Goal: Entertainment & Leisure: Consume media (video, audio)

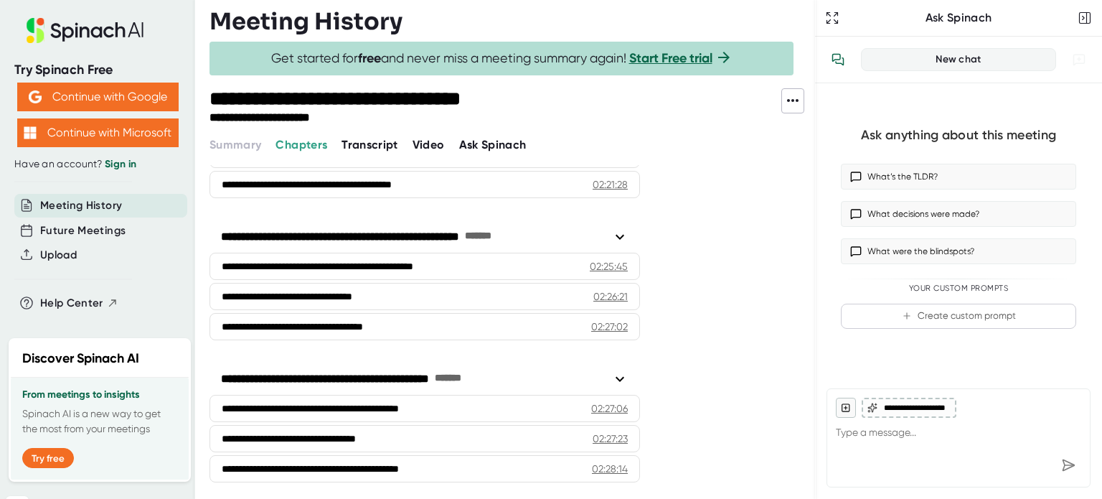
scroll to position [4348, 0]
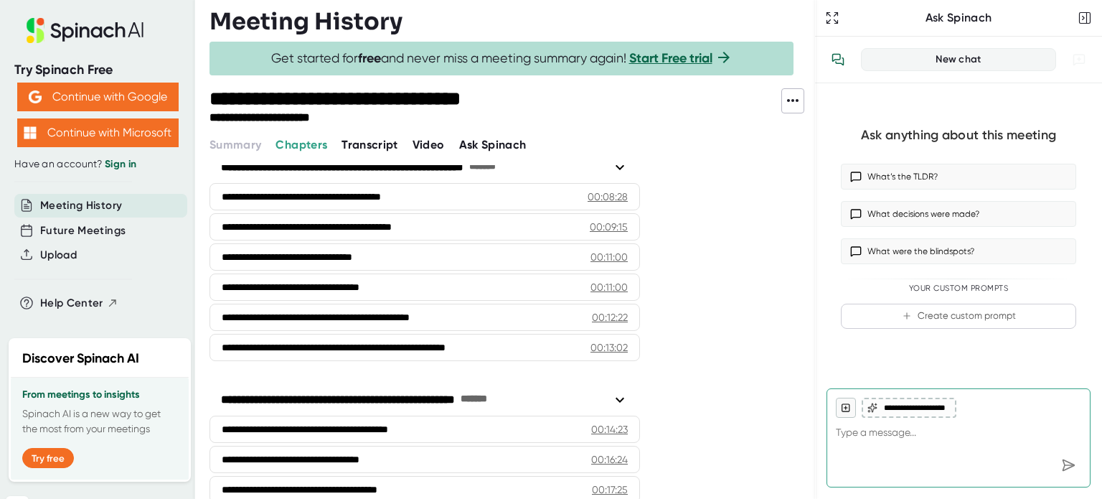
scroll to position [0, 0]
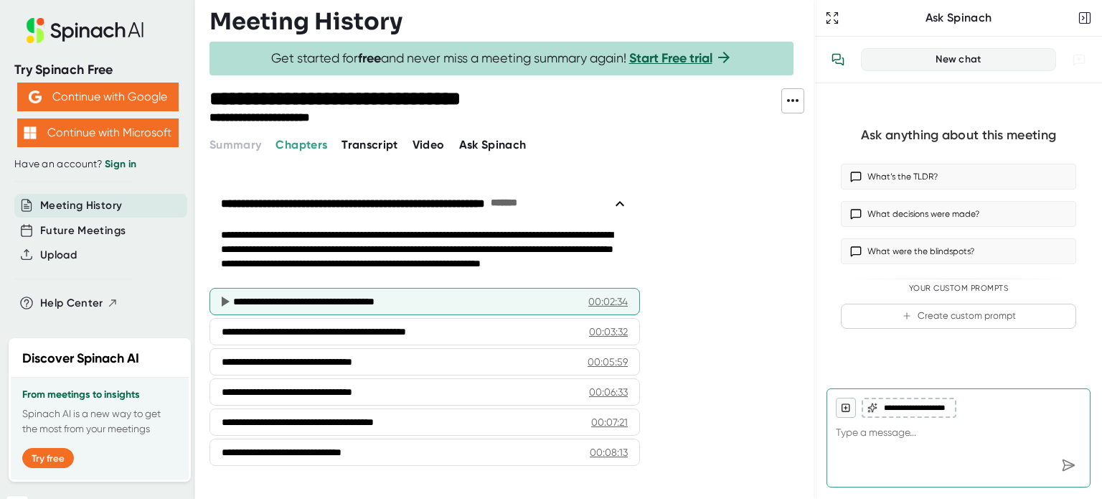
click at [415, 293] on div "**********" at bounding box center [424, 301] width 430 height 27
click at [228, 298] on icon at bounding box center [224, 301] width 17 height 17
click at [222, 304] on icon at bounding box center [226, 301] width 8 height 10
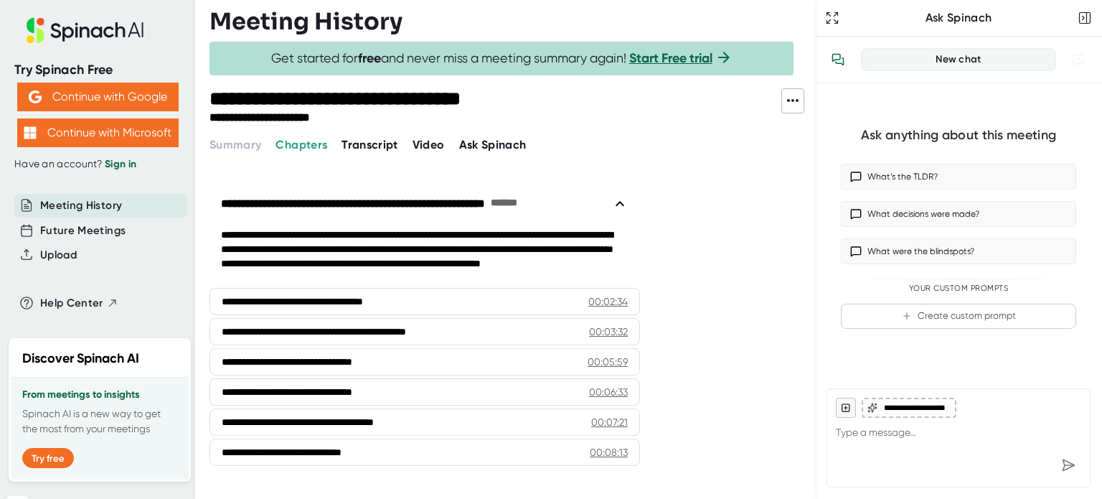
click at [420, 145] on span "Video" at bounding box center [429, 145] width 32 height 14
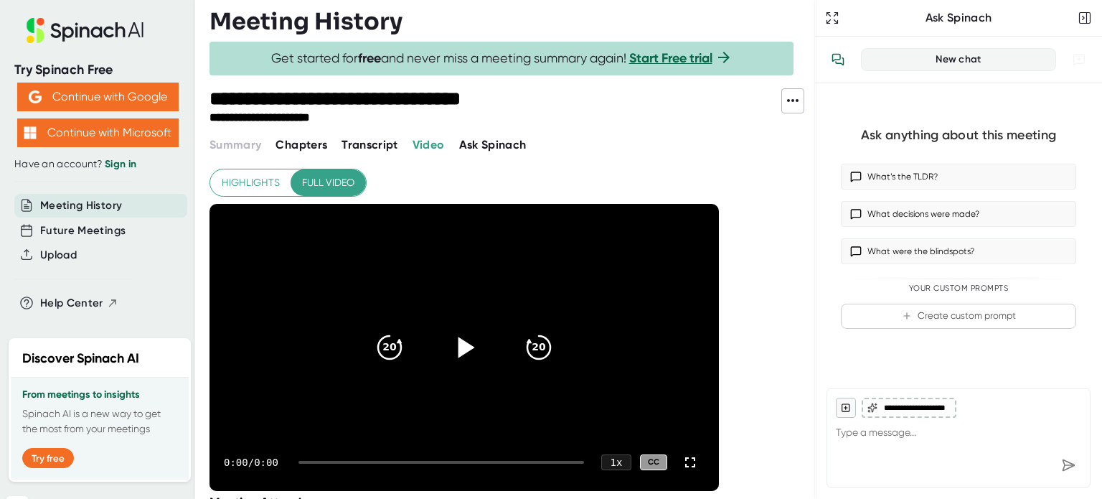
click at [460, 338] on icon at bounding box center [466, 346] width 17 height 21
click at [521, 281] on video at bounding box center [463, 347] width 509 height 287
click at [614, 458] on div "1 x" at bounding box center [616, 461] width 32 height 17
click at [623, 312] on li "1.25 x" at bounding box center [618, 317] width 53 height 24
click at [620, 463] on div "1.25 x" at bounding box center [611, 461] width 42 height 17
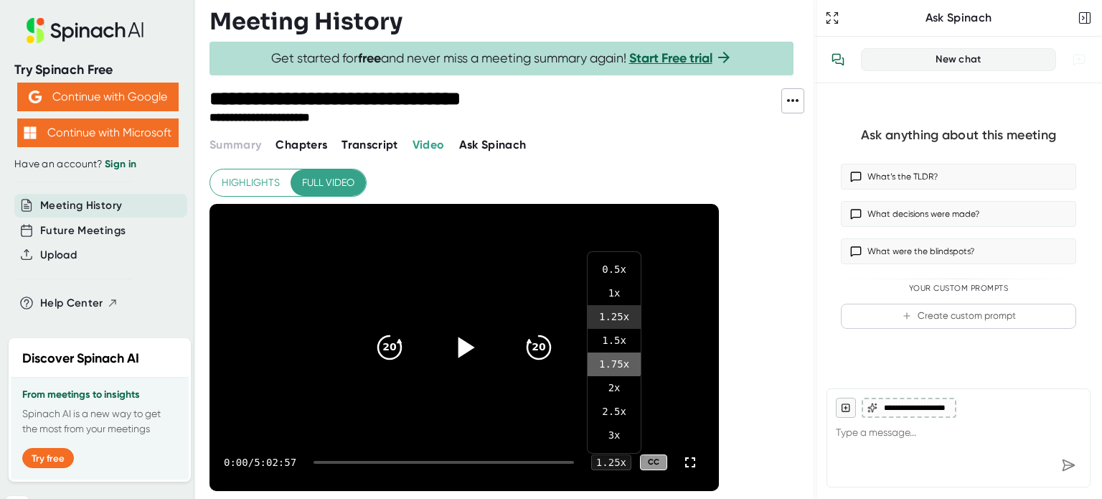
click at [611, 361] on li "1.75 x" at bounding box center [614, 364] width 53 height 24
click at [463, 339] on icon at bounding box center [464, 347] width 36 height 36
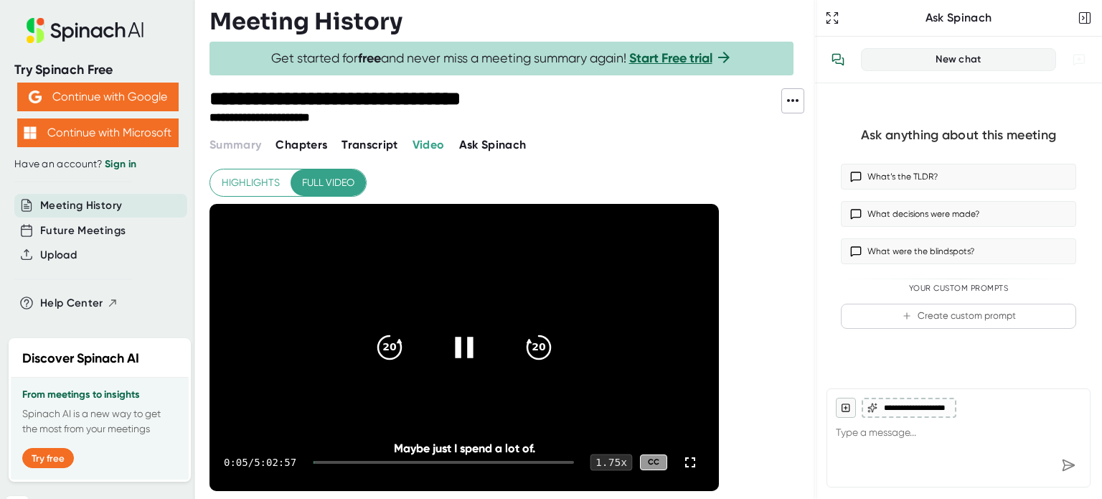
click at [621, 461] on div "1.75 x" at bounding box center [611, 461] width 42 height 17
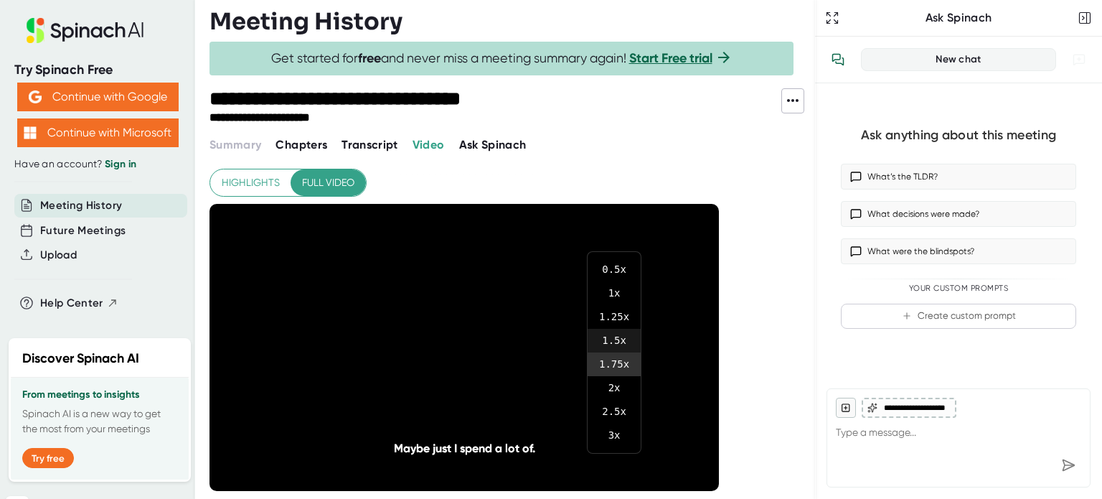
click at [614, 335] on li "1.5 x" at bounding box center [614, 341] width 53 height 24
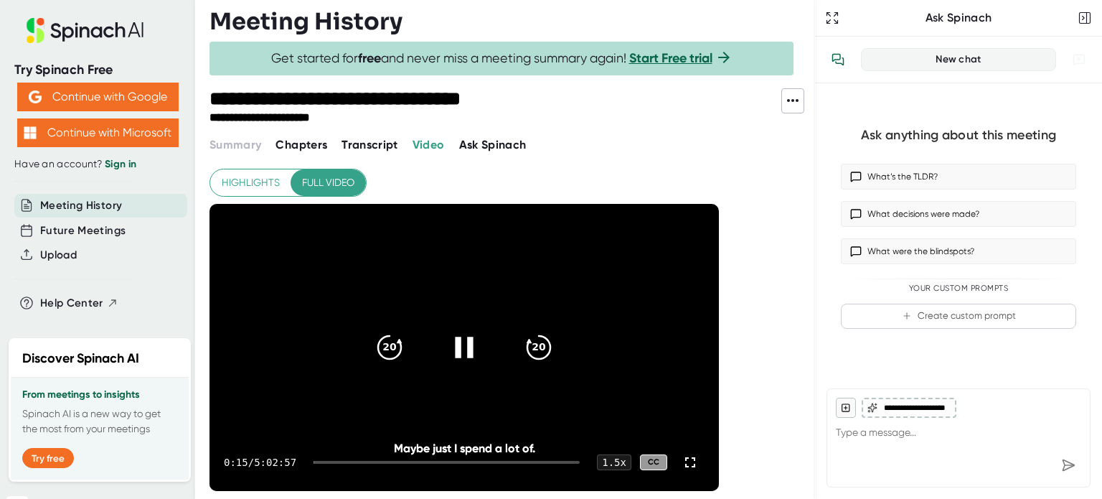
click at [325, 463] on div "0:15 / 5:02:57 1.5 x CC" at bounding box center [463, 461] width 509 height 57
click at [539, 338] on icon "20" at bounding box center [539, 347] width 36 height 36
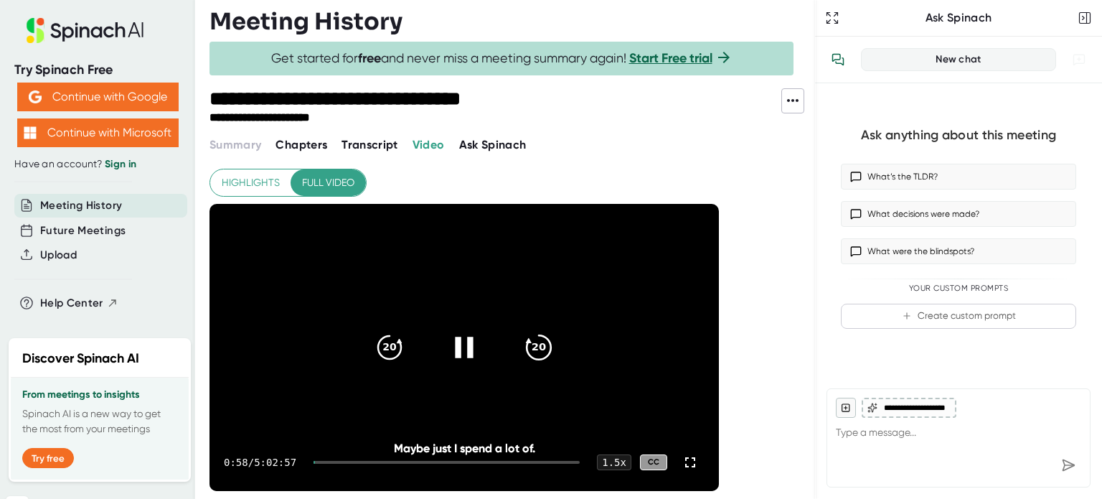
click at [539, 338] on icon "20" at bounding box center [539, 347] width 36 height 36
click at [344, 456] on div "1:42 / 5:02:57 1.5 x CC" at bounding box center [463, 461] width 509 height 57
click at [339, 461] on div at bounding box center [447, 462] width 266 height 3
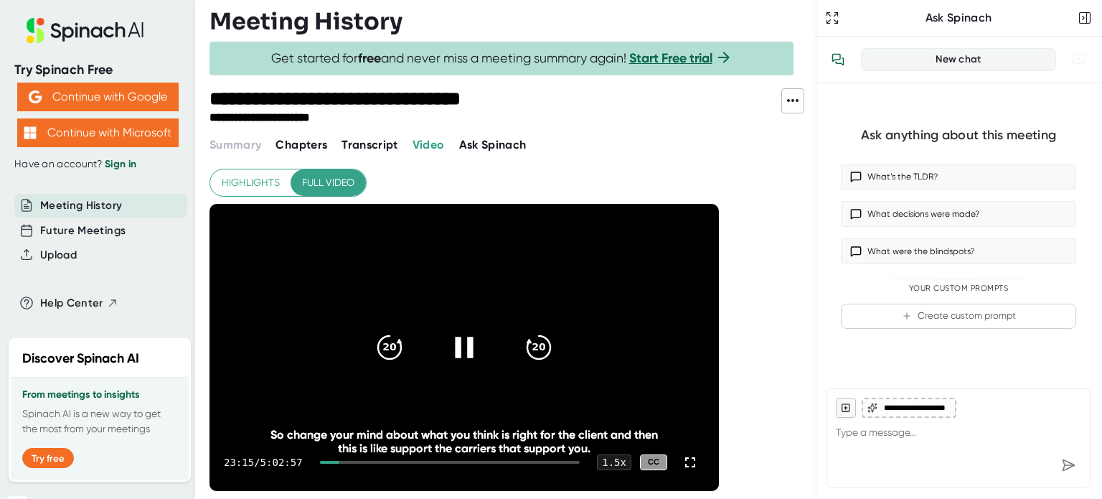
click at [331, 461] on div at bounding box center [330, 462] width 20 height 3
click at [392, 344] on icon "20" at bounding box center [390, 347] width 36 height 36
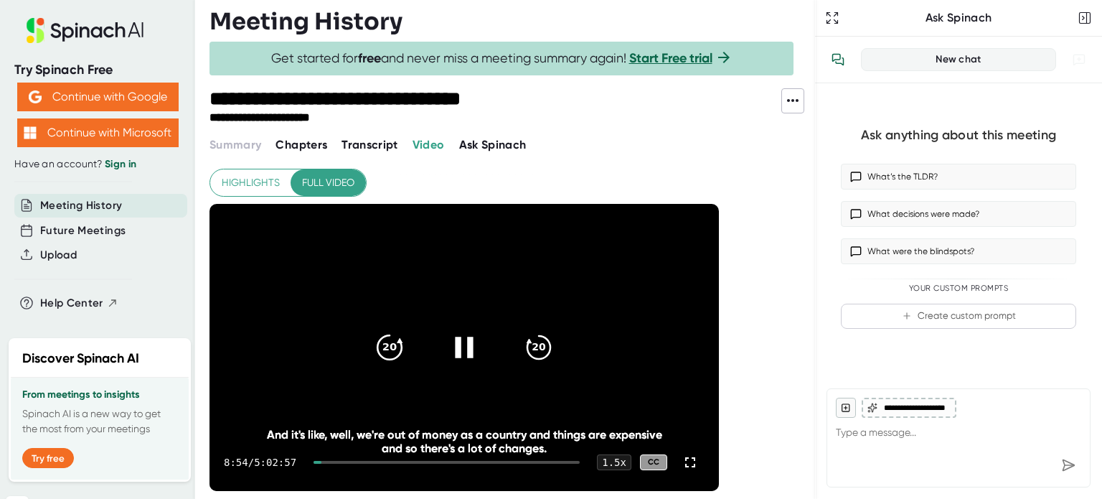
click at [392, 344] on icon "20" at bounding box center [390, 347] width 36 height 36
click at [326, 456] on div "8:17 / 5:02:57 1.5 x CC" at bounding box center [463, 461] width 509 height 57
click at [319, 461] on div at bounding box center [317, 462] width 7 height 3
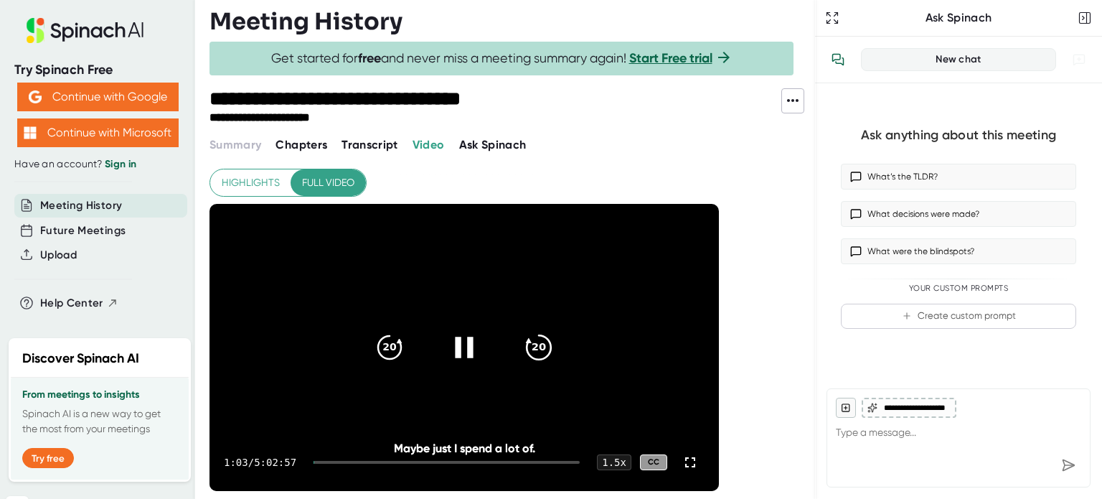
click at [539, 341] on icon "20" at bounding box center [539, 347] width 36 height 36
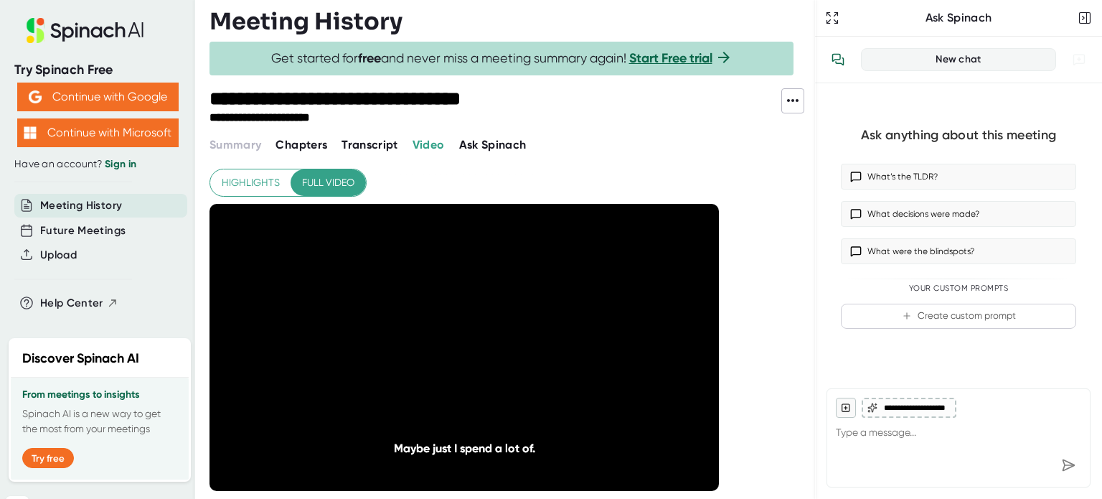
click at [539, 341] on icon "20" at bounding box center [539, 347] width 36 height 36
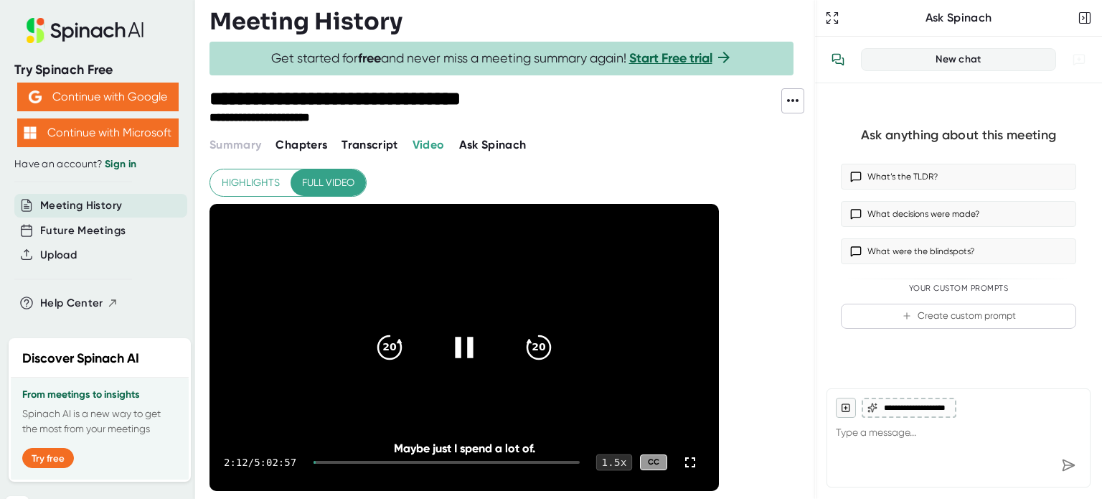
click at [621, 460] on div "1.5 x" at bounding box center [614, 461] width 36 height 17
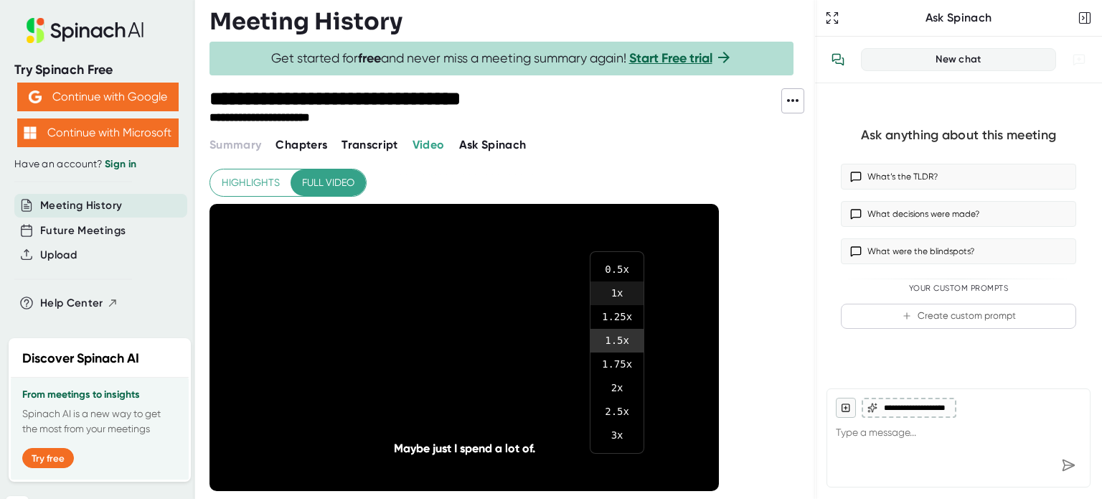
click at [621, 296] on li "1 x" at bounding box center [616, 293] width 53 height 24
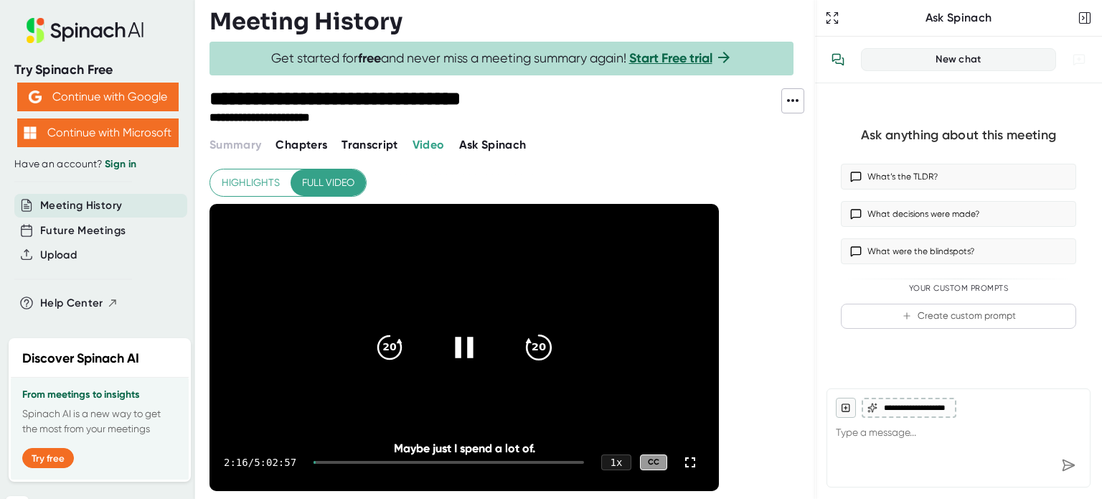
click at [539, 351] on icon "20" at bounding box center [539, 347] width 36 height 36
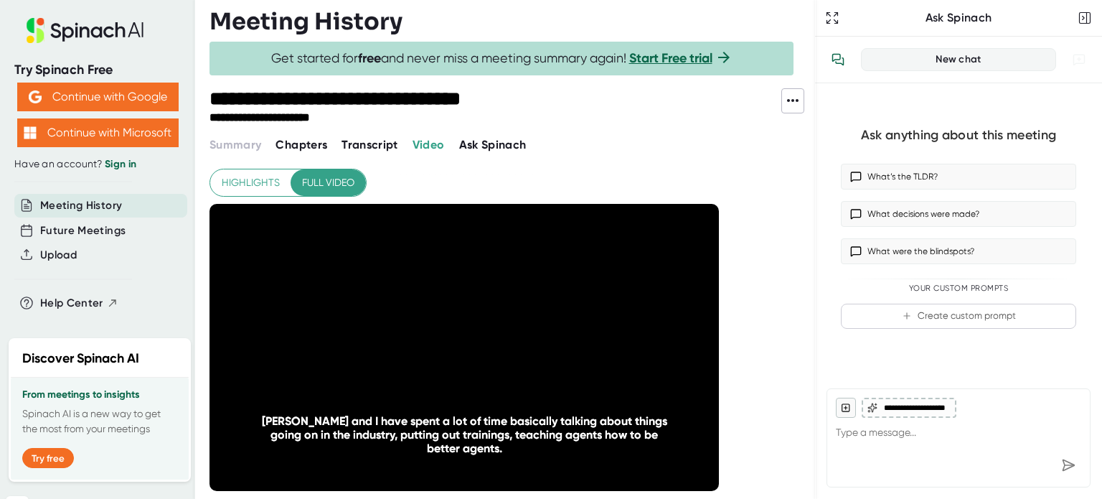
click at [672, 134] on div "**********" at bounding box center [511, 121] width 605 height 66
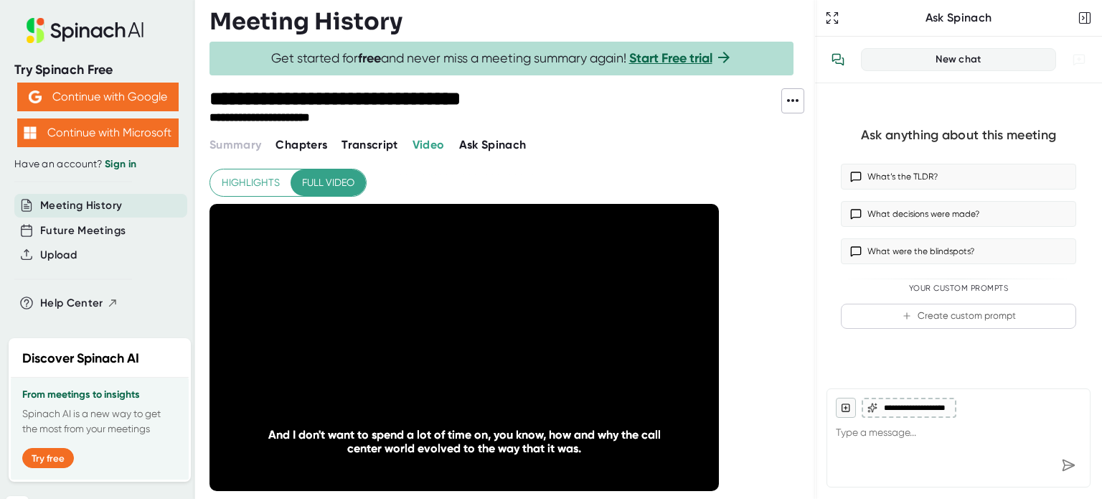
type textarea "x"
